Goal: Task Accomplishment & Management: Complete application form

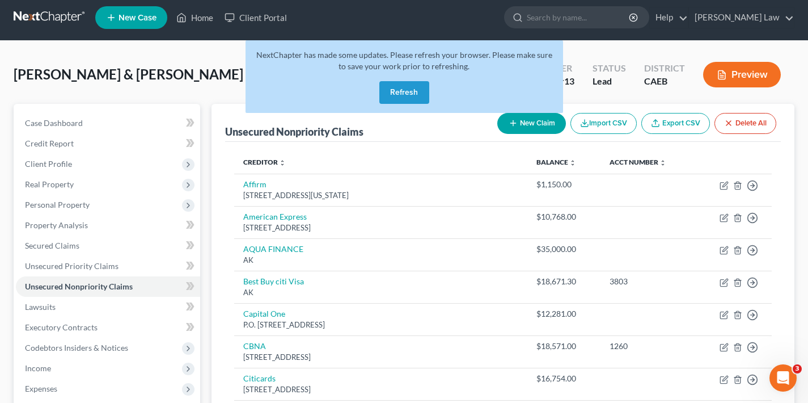
click at [414, 90] on button "Refresh" at bounding box center [404, 92] width 50 height 23
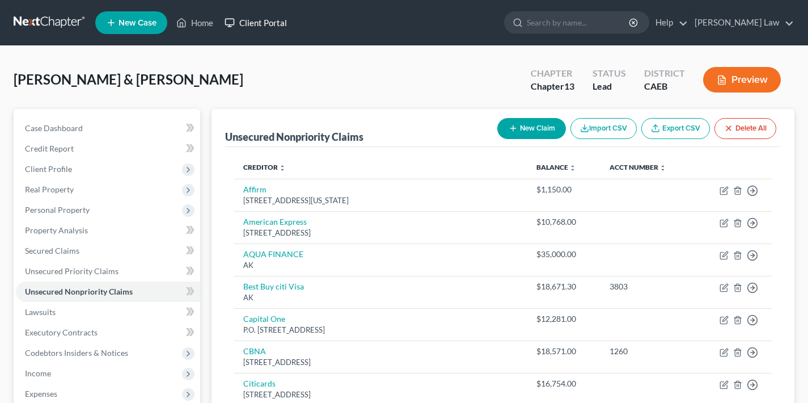
scroll to position [5, 0]
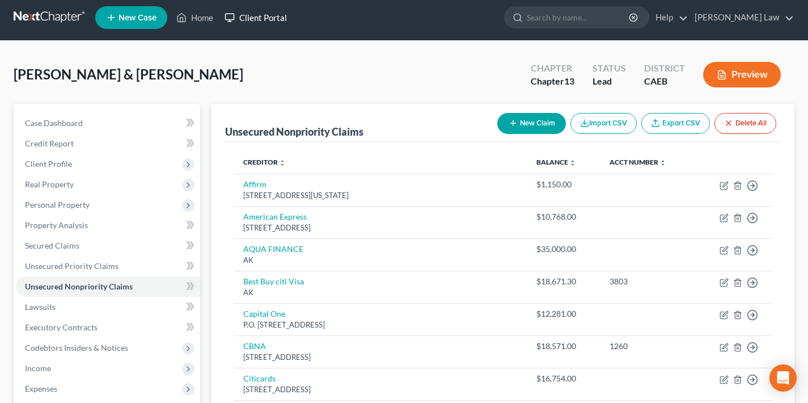
click at [266, 22] on link "Client Portal" at bounding box center [256, 17] width 74 height 20
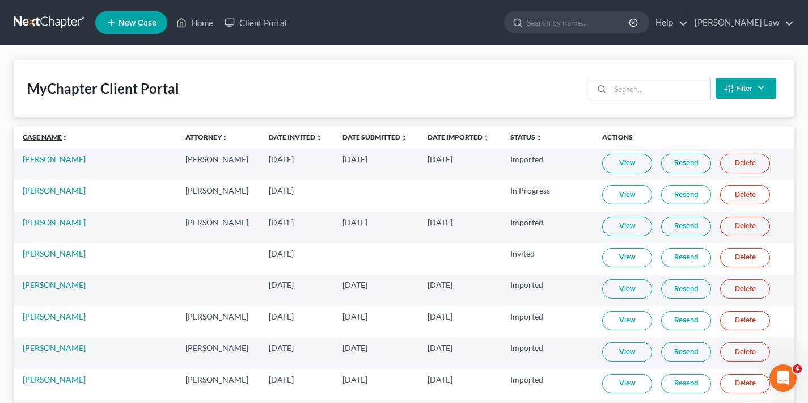
click at [46, 135] on link "Case Name unfold_more expand_more expand_less" at bounding box center [46, 137] width 46 height 9
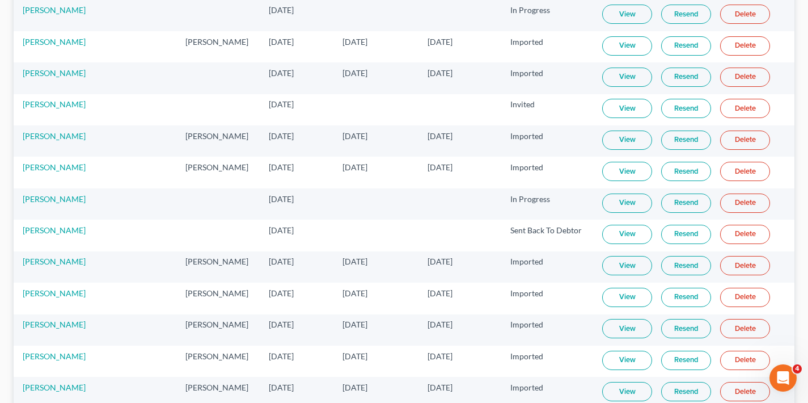
scroll to position [1394, 0]
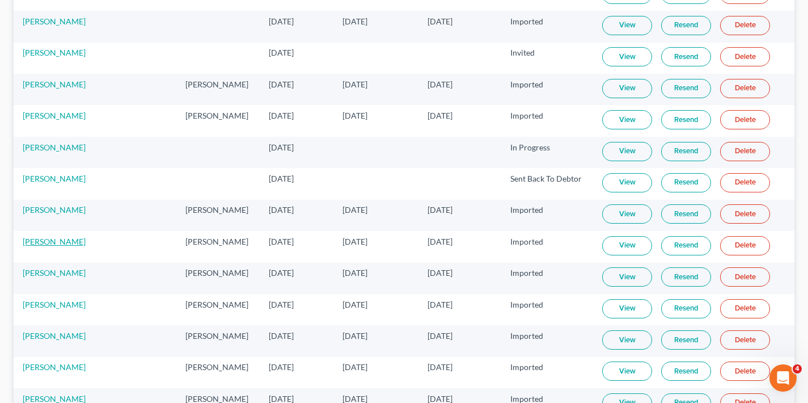
click at [51, 241] on link "[PERSON_NAME]" at bounding box center [54, 241] width 63 height 10
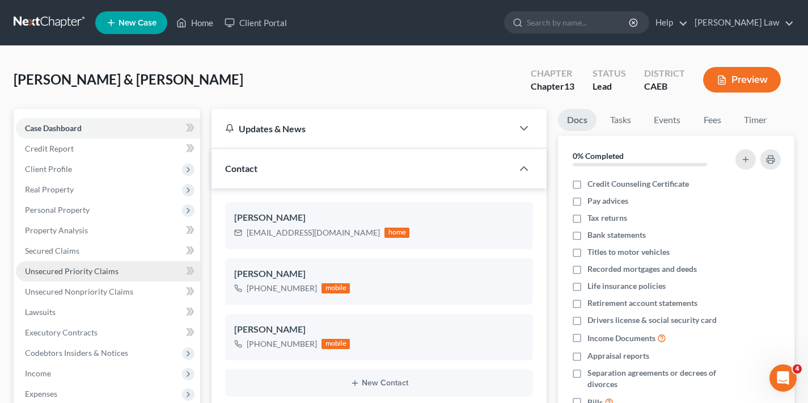
scroll to position [2, 0]
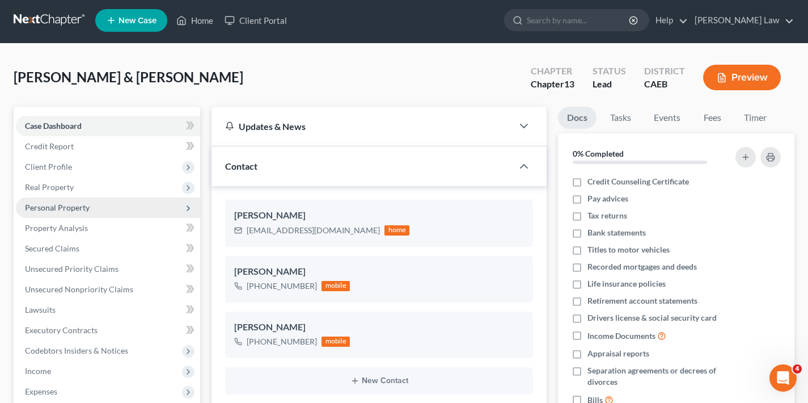
click at [66, 213] on span "Personal Property" at bounding box center [108, 207] width 184 height 20
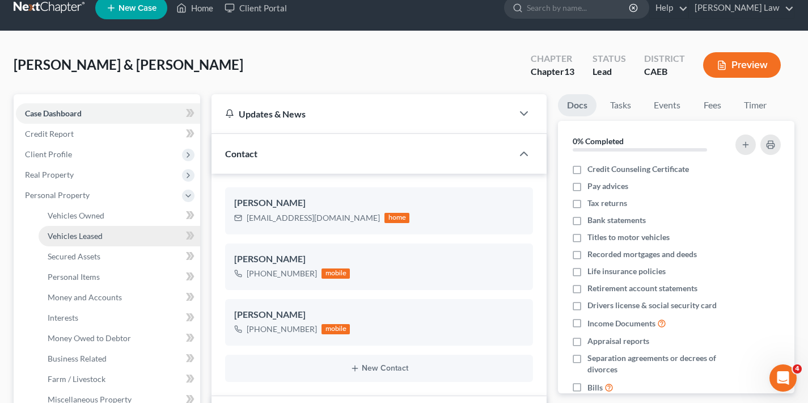
scroll to position [58, 0]
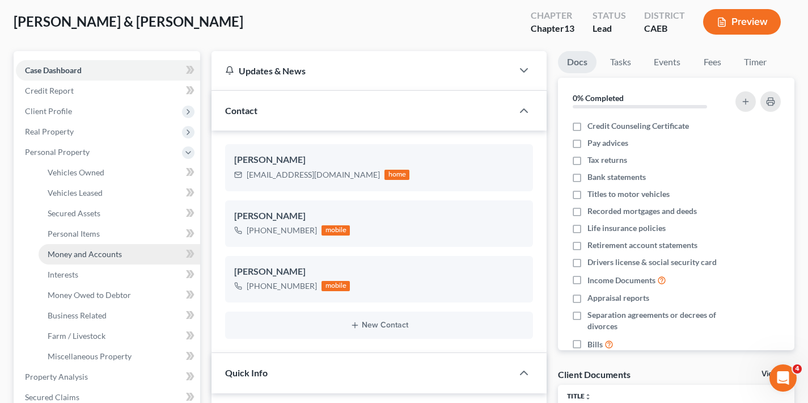
click at [91, 257] on span "Money and Accounts" at bounding box center [85, 254] width 74 height 10
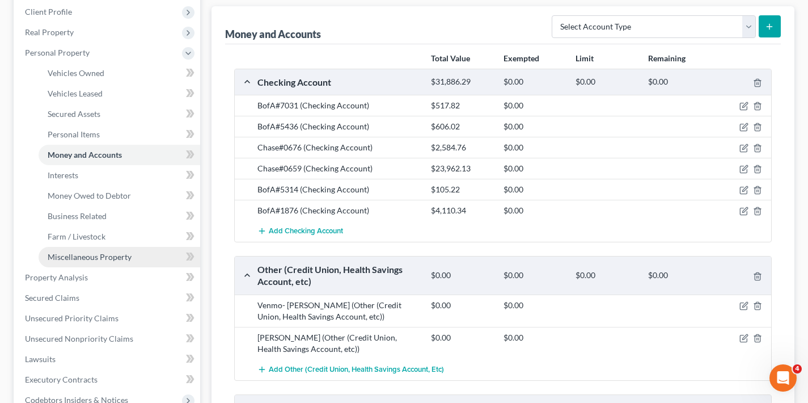
scroll to position [329, 0]
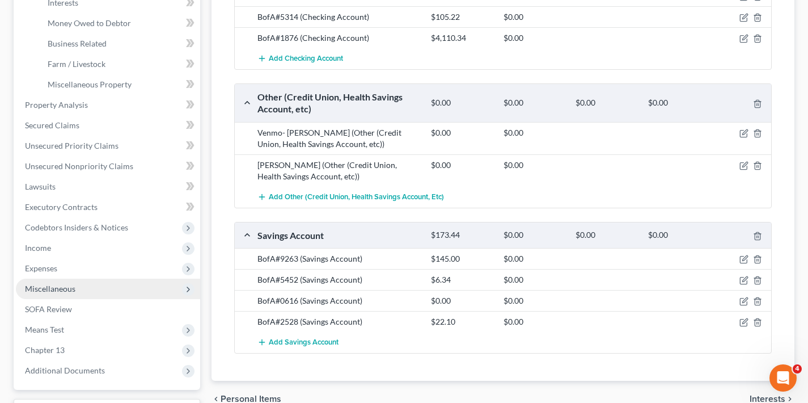
click at [106, 287] on span "Miscellaneous" at bounding box center [108, 288] width 184 height 20
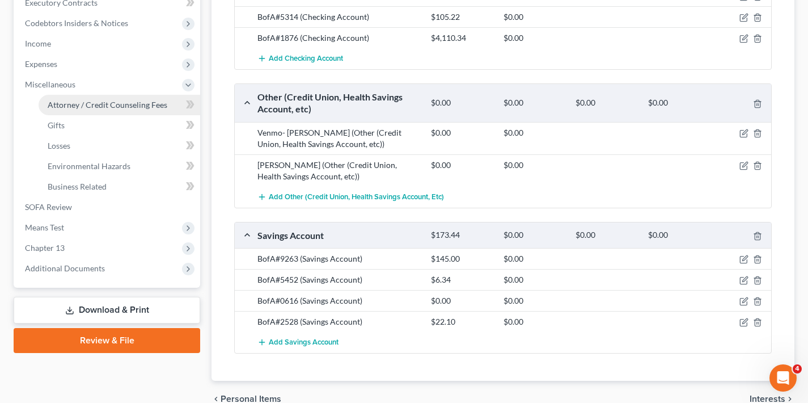
click at [109, 101] on span "Attorney / Credit Counseling Fees" at bounding box center [108, 105] width 120 height 10
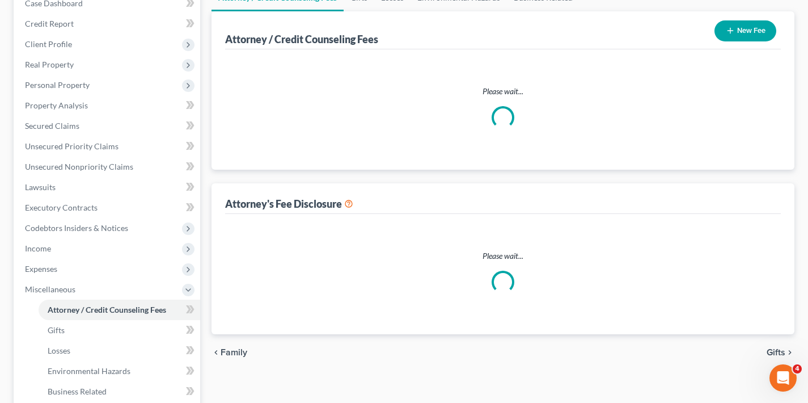
scroll to position [1, 0]
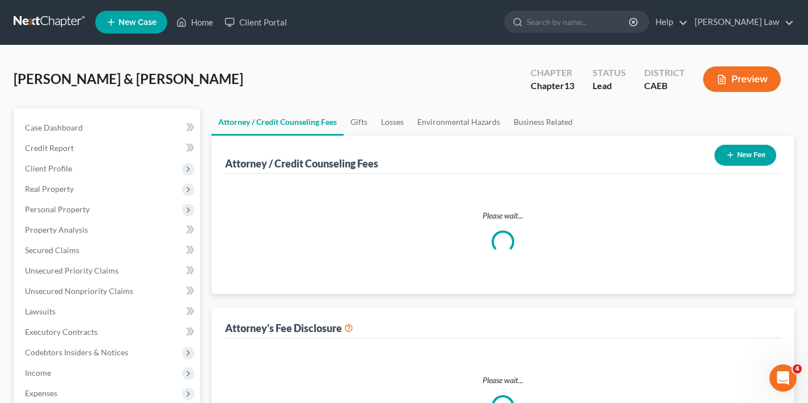
select select "0"
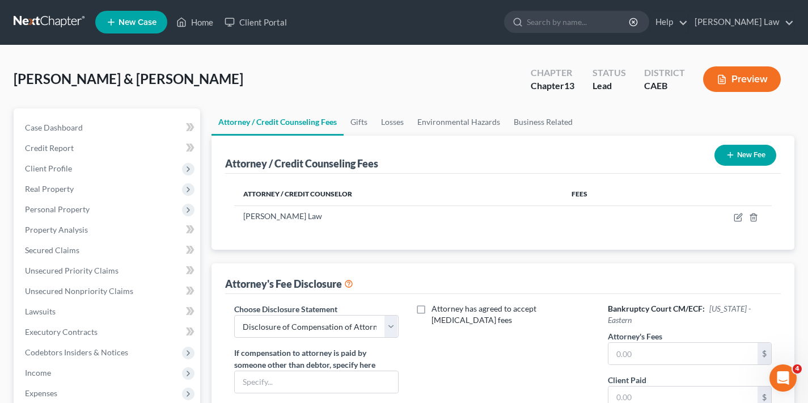
scroll to position [0, 0]
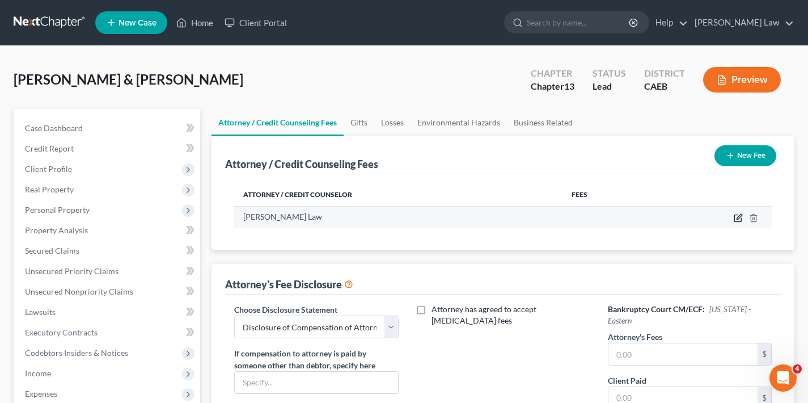
click at [737, 217] on icon "button" at bounding box center [739, 216] width 5 height 5
select select "4"
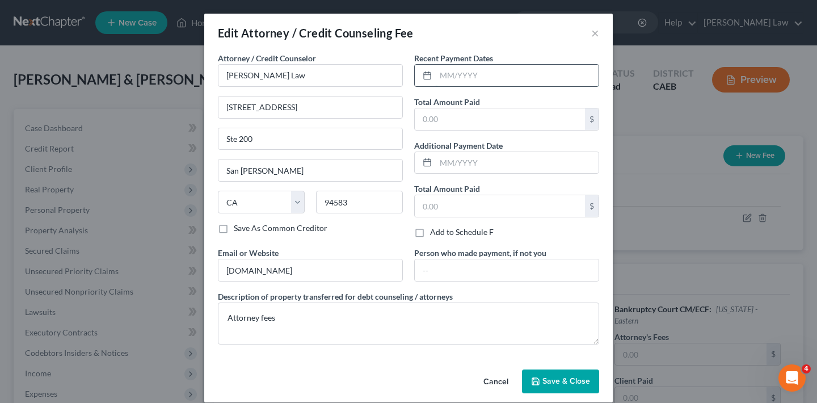
click at [464, 79] on input "text" at bounding box center [516, 76] width 163 height 22
type input "[DATE]"
click at [464, 117] on input "text" at bounding box center [499, 119] width 170 height 22
drag, startPoint x: 449, startPoint y: 119, endPoint x: 414, endPoint y: 119, distance: 34.6
click at [414, 119] on input "6,500" at bounding box center [499, 119] width 170 height 22
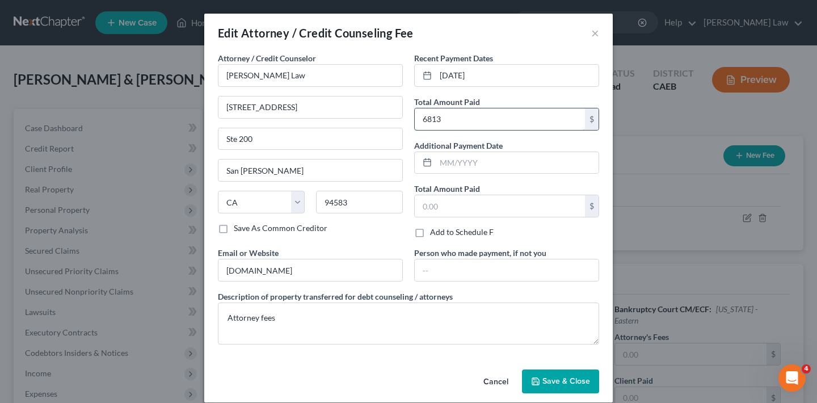
type input "6,813"
click at [562, 379] on span "Save & Close" at bounding box center [566, 381] width 48 height 10
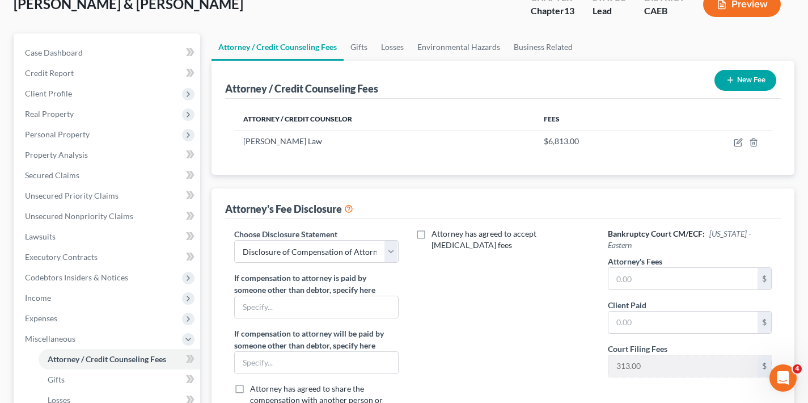
scroll to position [155, 0]
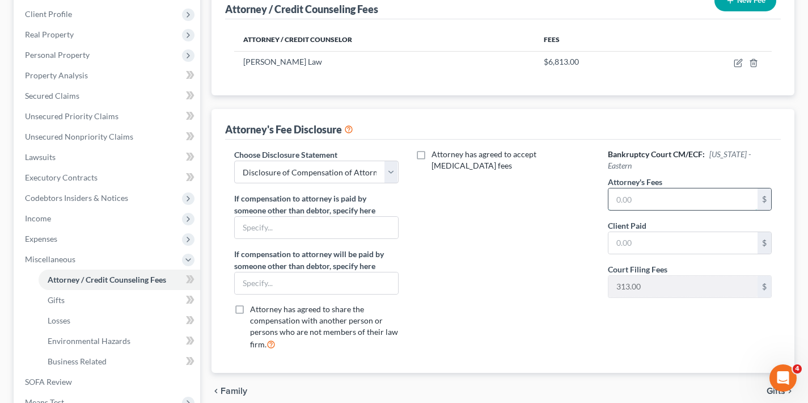
click at [651, 198] on input "text" at bounding box center [682, 199] width 149 height 22
type input "11,500"
click at [646, 244] on input "text" at bounding box center [682, 243] width 149 height 22
type input "6,813"
type input "6,500"
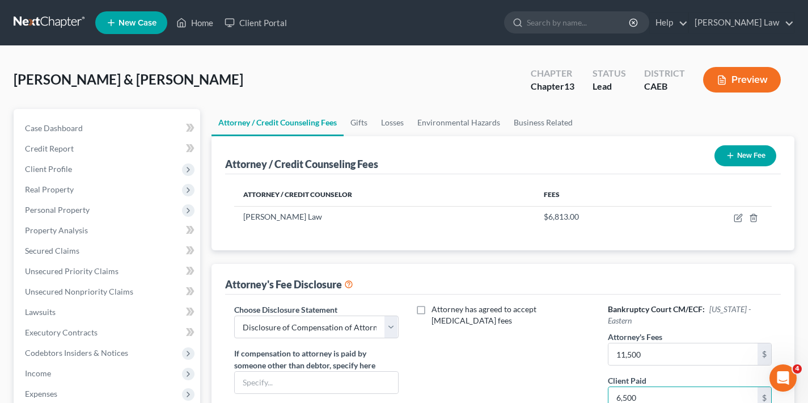
scroll to position [323, 0]
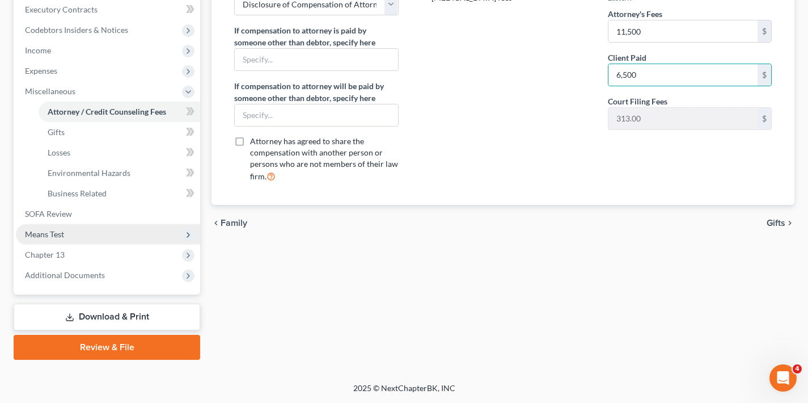
click at [99, 236] on span "Means Test" at bounding box center [108, 234] width 184 height 20
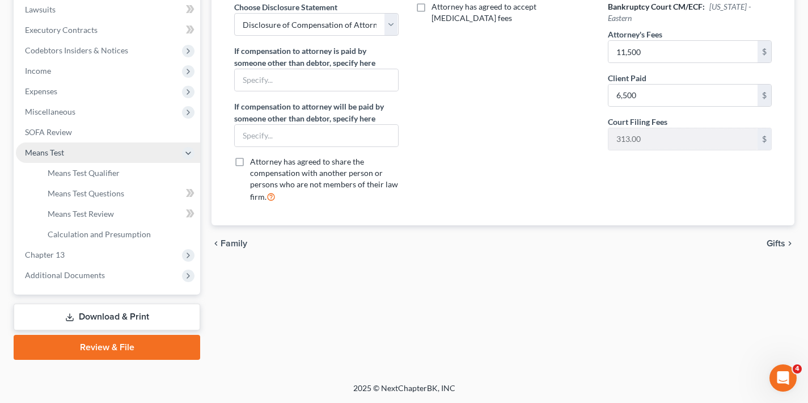
scroll to position [302, 0]
click at [774, 242] on span "Gifts" at bounding box center [776, 243] width 19 height 9
